Goal: Check status: Check status

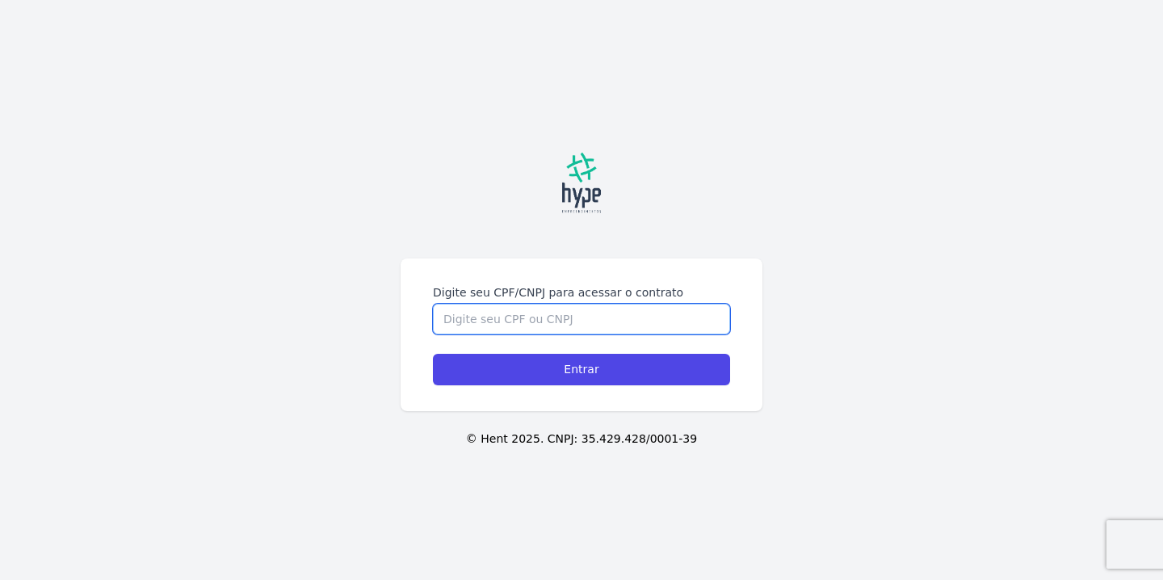
click at [614, 322] on input "Digite seu CPF/CNPJ para acessar o contrato" at bounding box center [581, 319] width 297 height 31
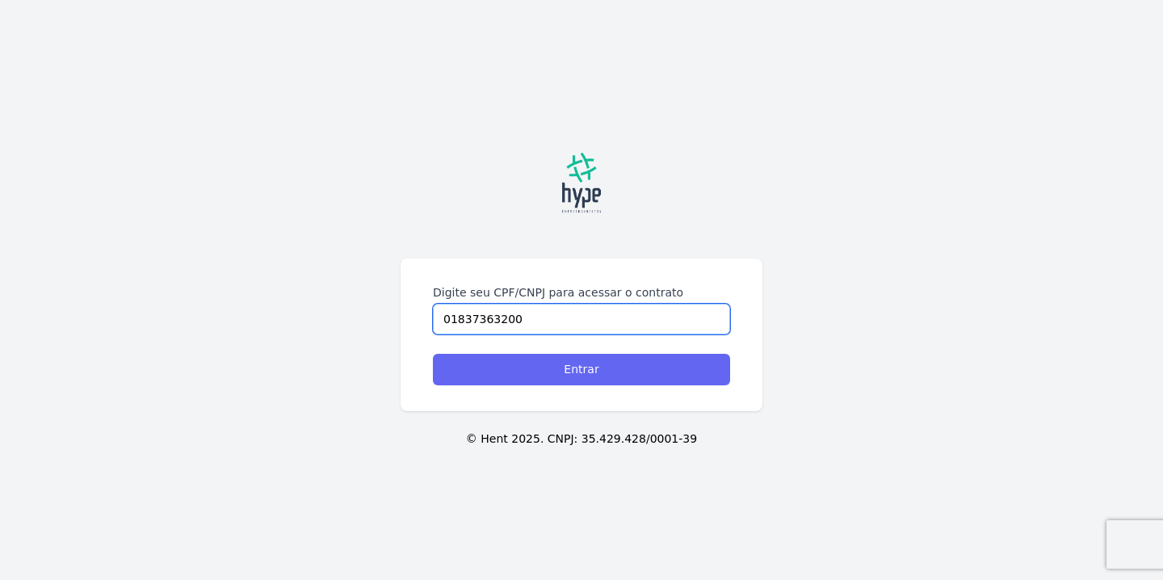
type input "01837363200"
click at [620, 381] on input "Entrar" at bounding box center [581, 370] width 297 height 32
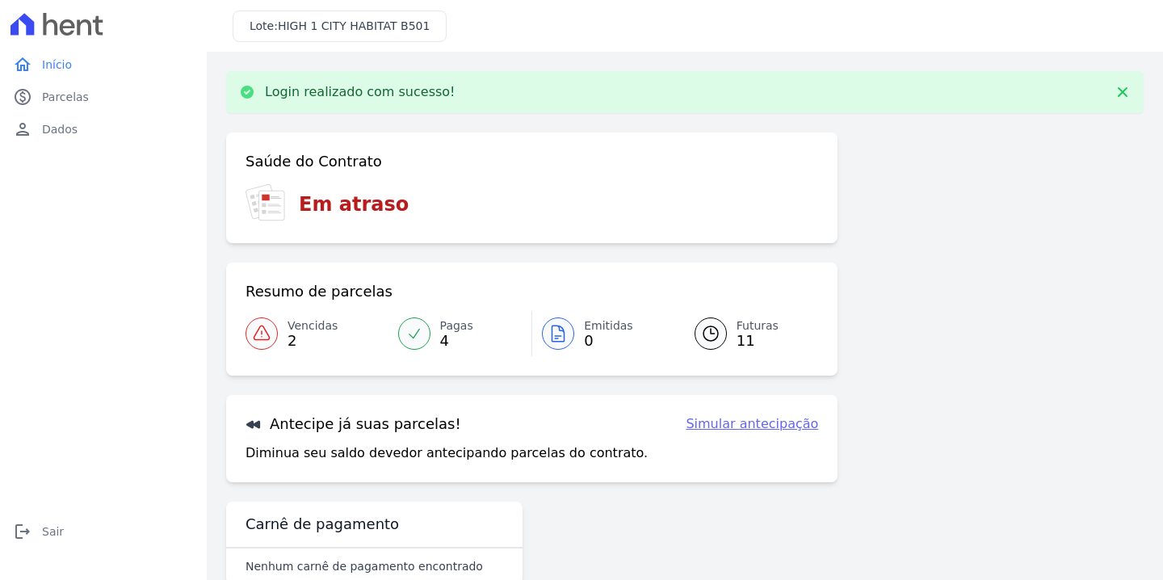
click at [743, 324] on span "Futuras" at bounding box center [758, 326] width 42 height 17
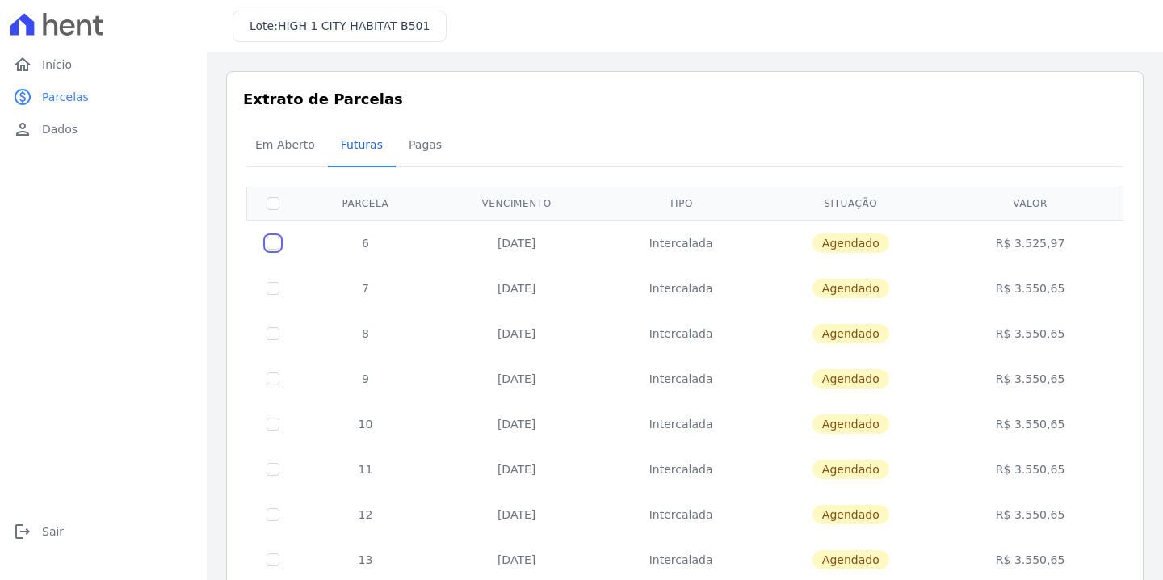
click at [273, 242] on input "checkbox" at bounding box center [273, 243] width 13 height 13
checkbox input "true"
click at [1020, 238] on td "R$ 3.525,97" at bounding box center [1030, 243] width 179 height 46
click at [368, 242] on td "6" at bounding box center [365, 243] width 133 height 46
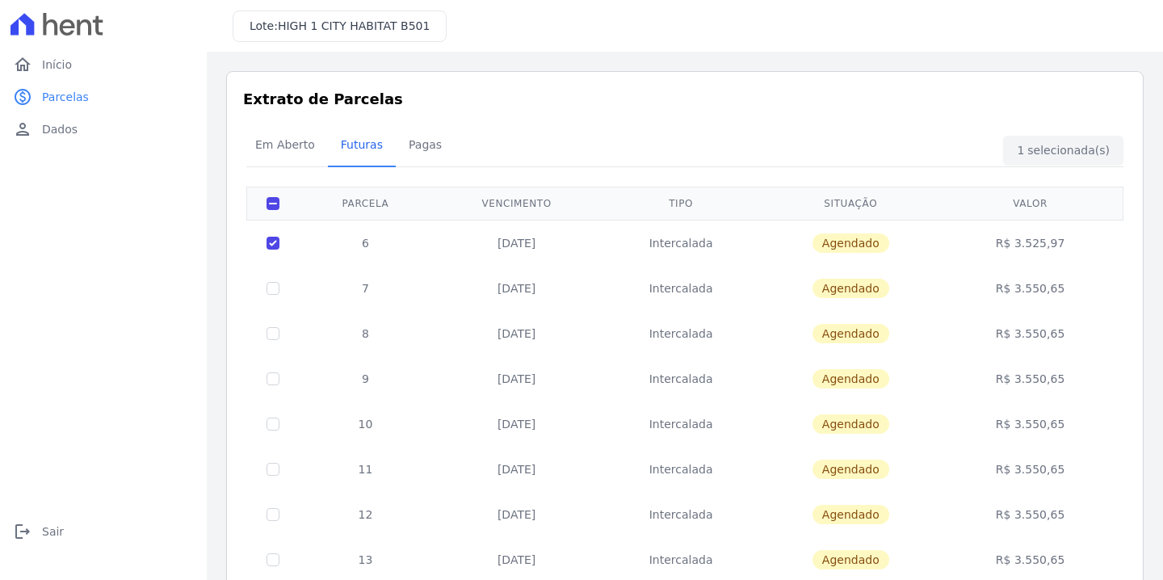
click at [525, 240] on td "[DATE]" at bounding box center [516, 243] width 169 height 46
click at [271, 238] on input "checkbox" at bounding box center [273, 243] width 13 height 13
checkbox input "false"
